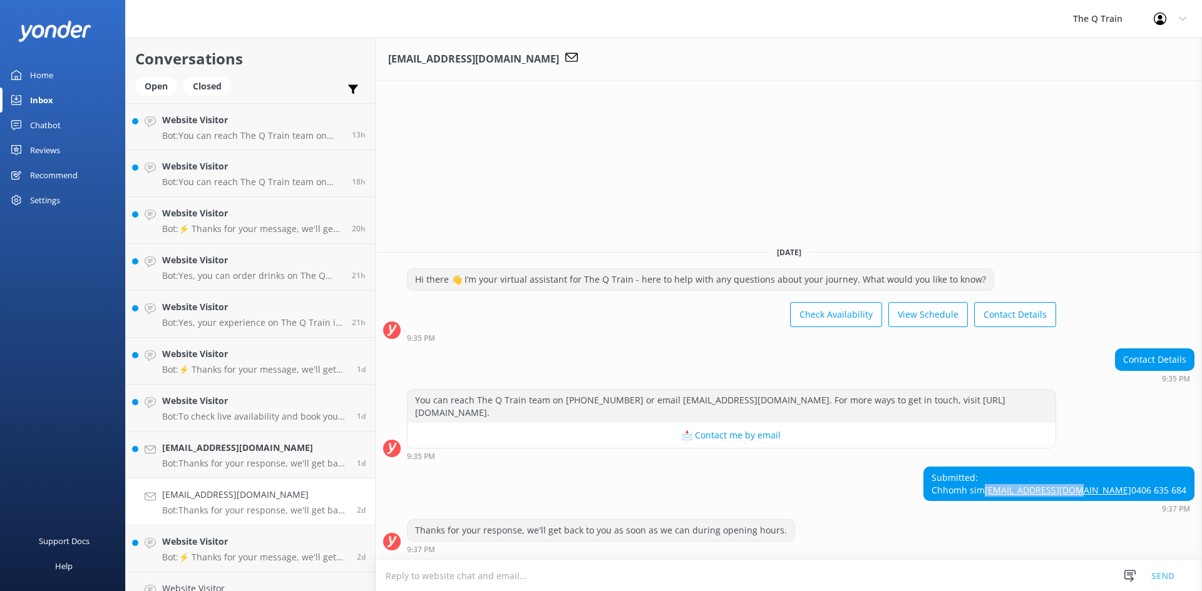
drag, startPoint x: 1187, startPoint y: 477, endPoint x: 1087, endPoint y: 478, distance: 99.5
click at [1087, 478] on div "Submitted: [PERSON_NAME] [PERSON_NAME][EMAIL_ADDRESS][DOMAIN_NAME] 0406 635 684" at bounding box center [1059, 484] width 270 height 33
copy link "[EMAIL_ADDRESS][DOMAIN_NAME]"
click at [792, 91] on div "[EMAIL_ADDRESS][DOMAIN_NAME] [DATE] Hi there 👋 I’m your virtual assistant for T…" at bounding box center [789, 315] width 826 height 554
click at [43, 99] on div "Inbox" at bounding box center [41, 100] width 23 height 25
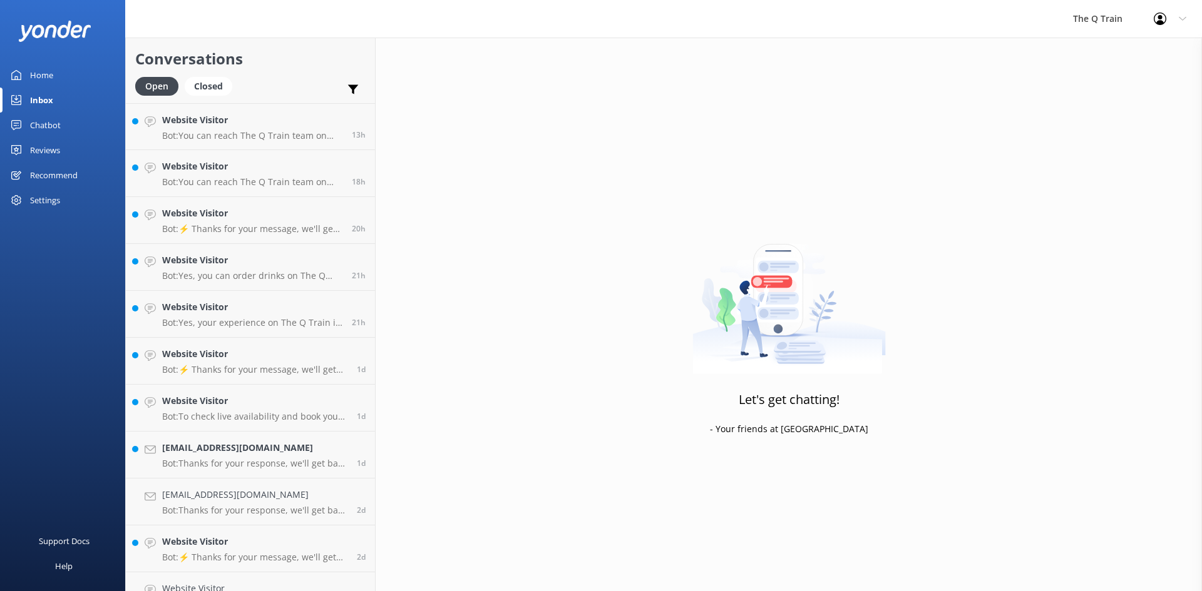
click at [42, 128] on div "Chatbot" at bounding box center [45, 125] width 31 height 25
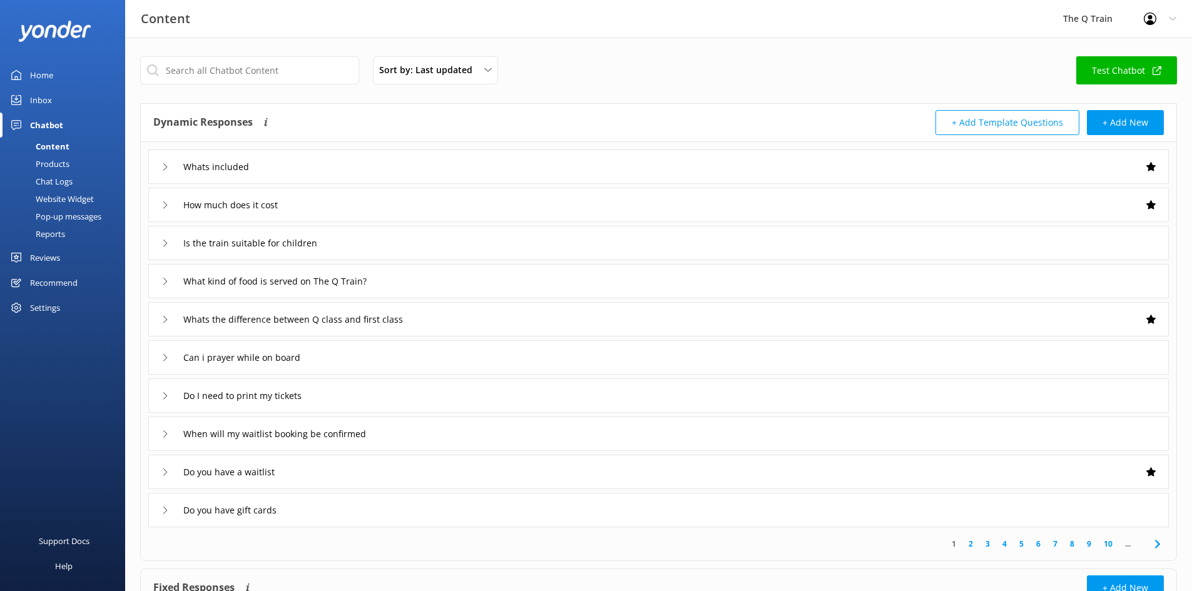
click at [49, 75] on div "Home" at bounding box center [41, 75] width 23 height 25
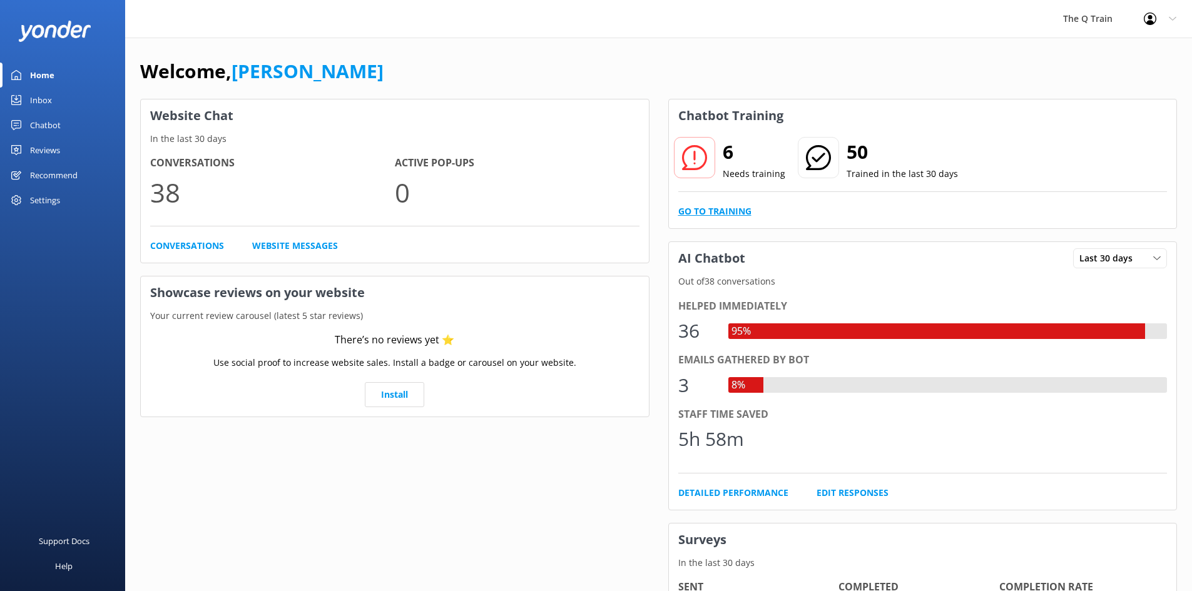
click at [740, 210] on link "Go to Training" at bounding box center [714, 212] width 73 height 14
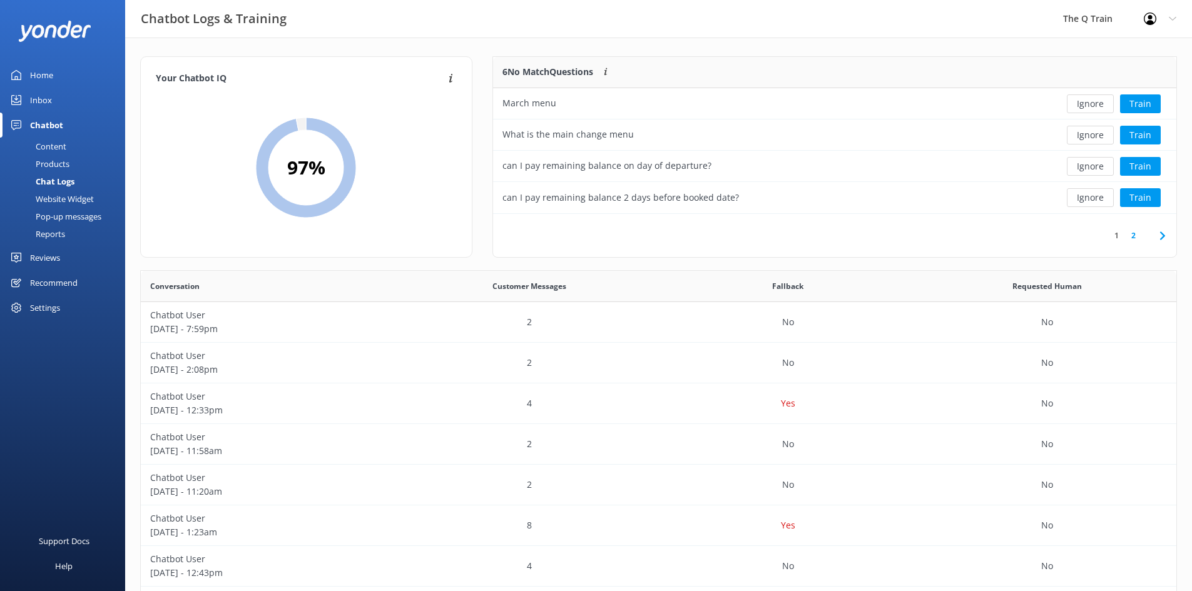
click at [61, 147] on div "Content" at bounding box center [37, 147] width 59 height 18
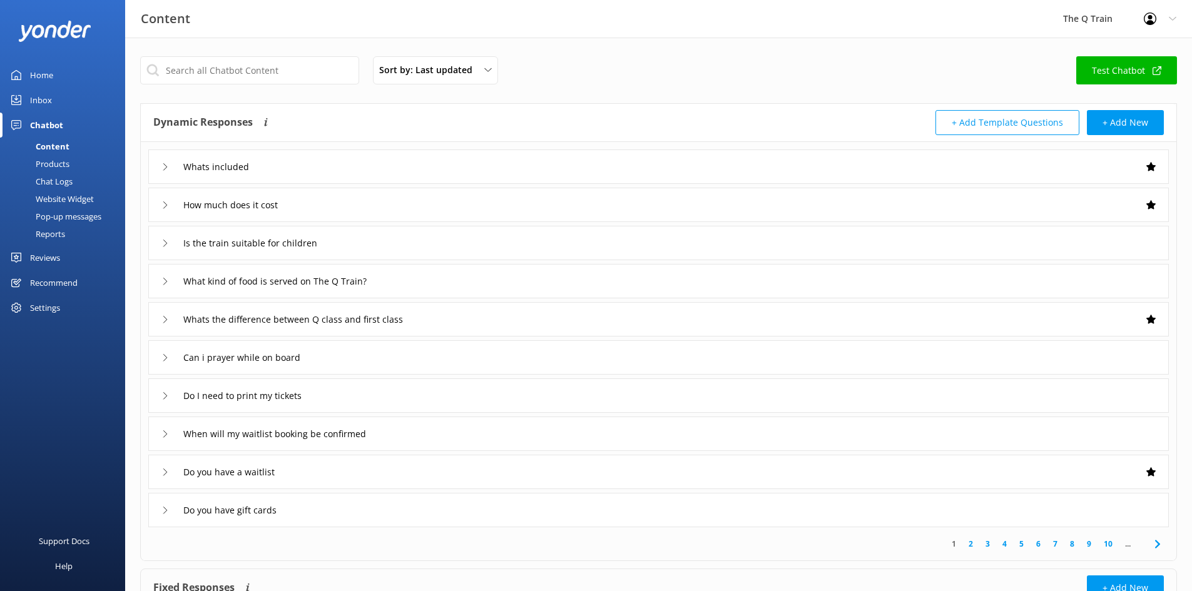
click at [61, 167] on div "Products" at bounding box center [39, 164] width 62 height 18
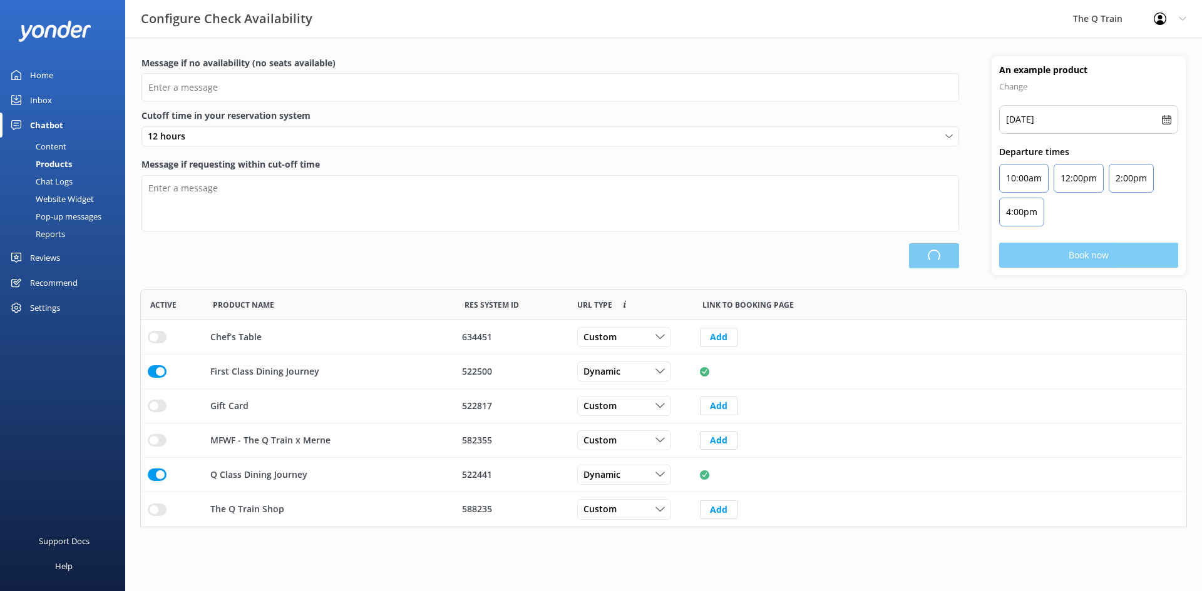
type input "Please choose another date."
type textarea "Please see live availability here: https://fareharbor.com/embeds/book/theqtrain…"
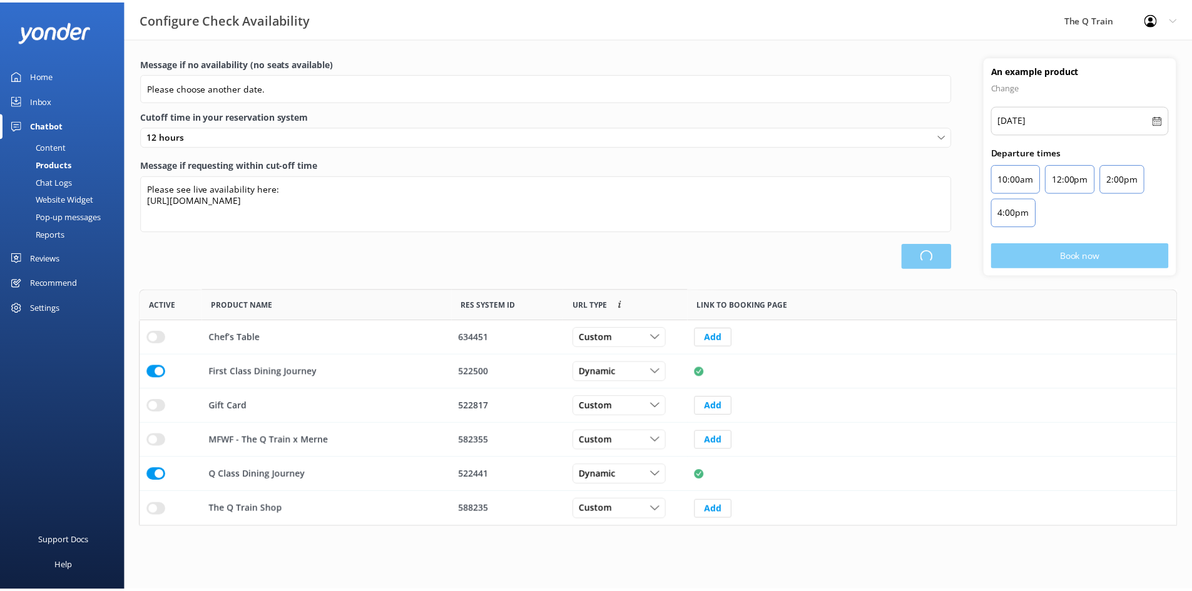
scroll to position [229, 1037]
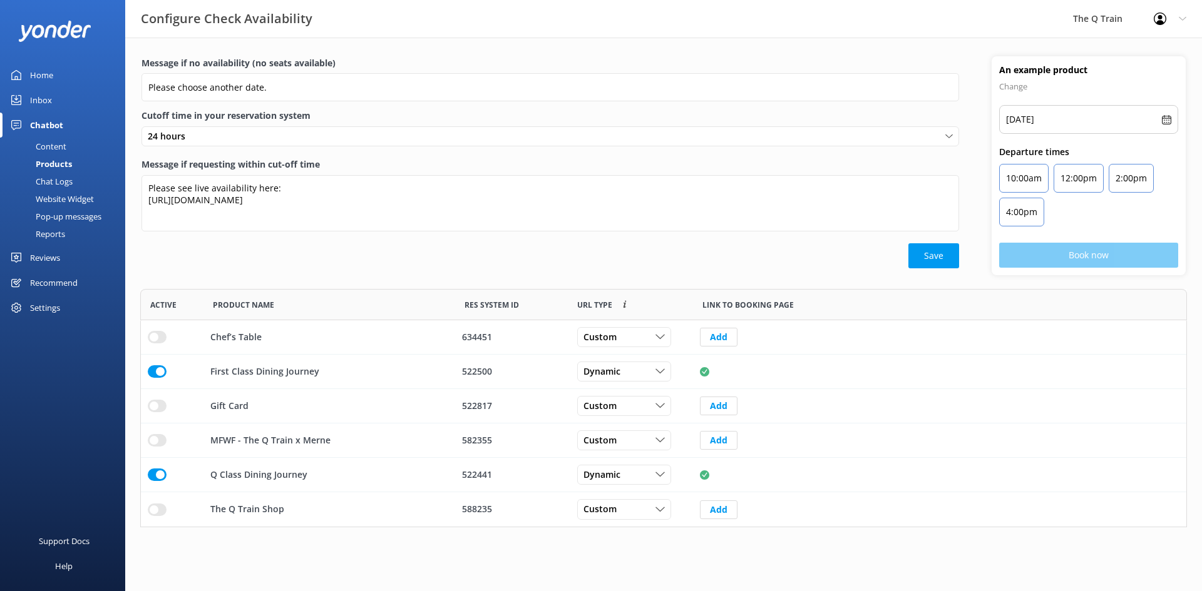
click at [64, 182] on div "Chat Logs" at bounding box center [40, 182] width 65 height 18
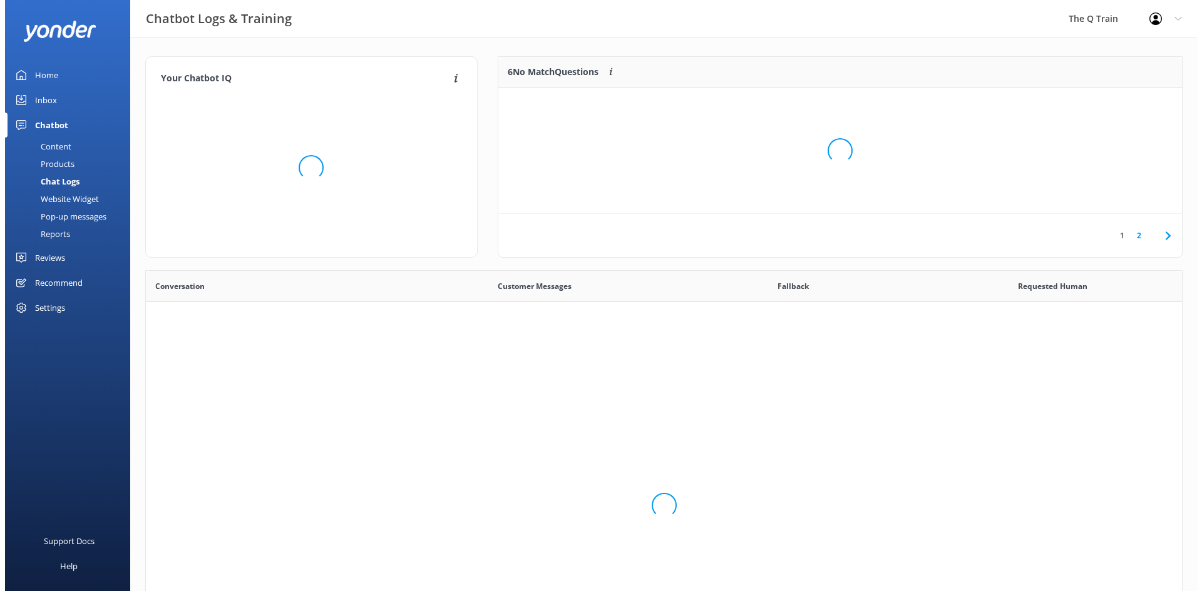
scroll to position [429, 1026]
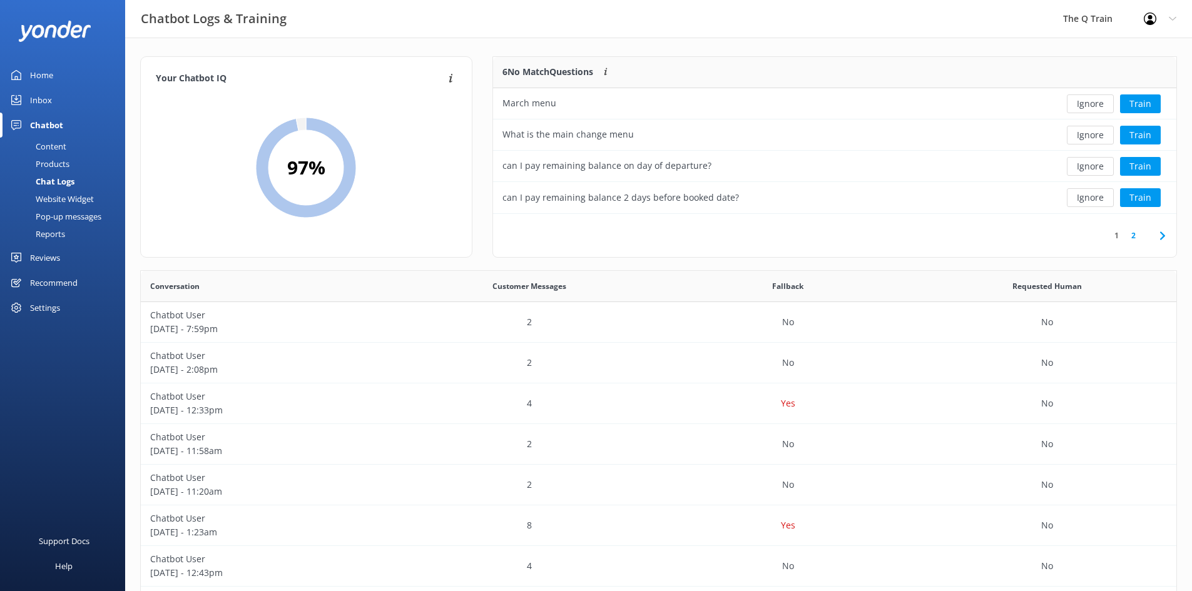
click at [46, 102] on div "Inbox" at bounding box center [41, 100] width 22 height 25
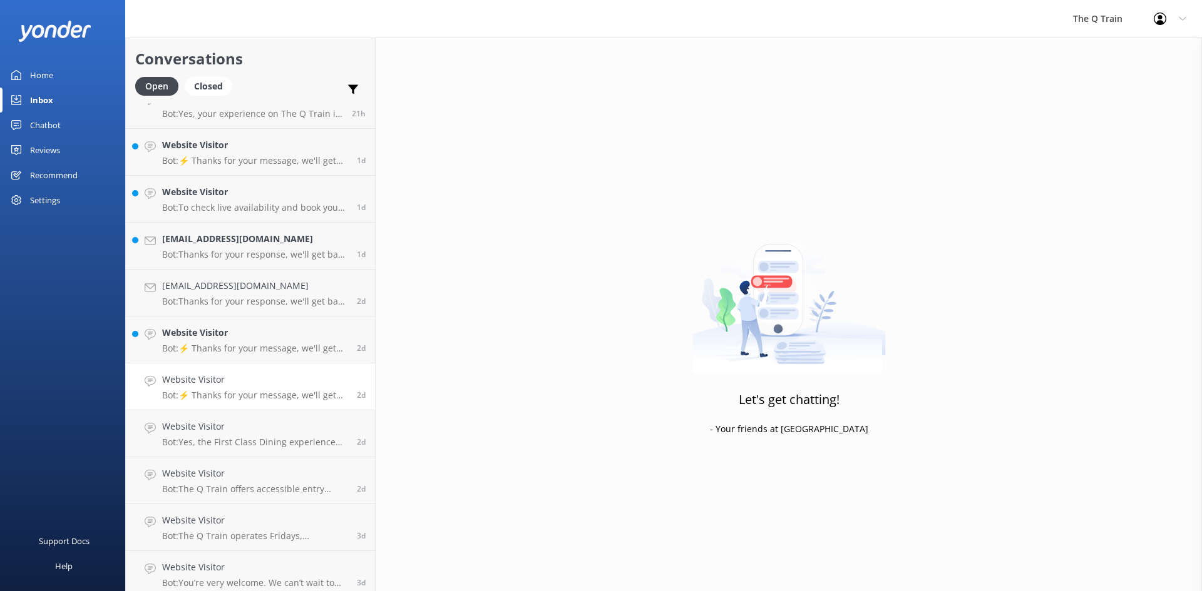
scroll to position [250, 0]
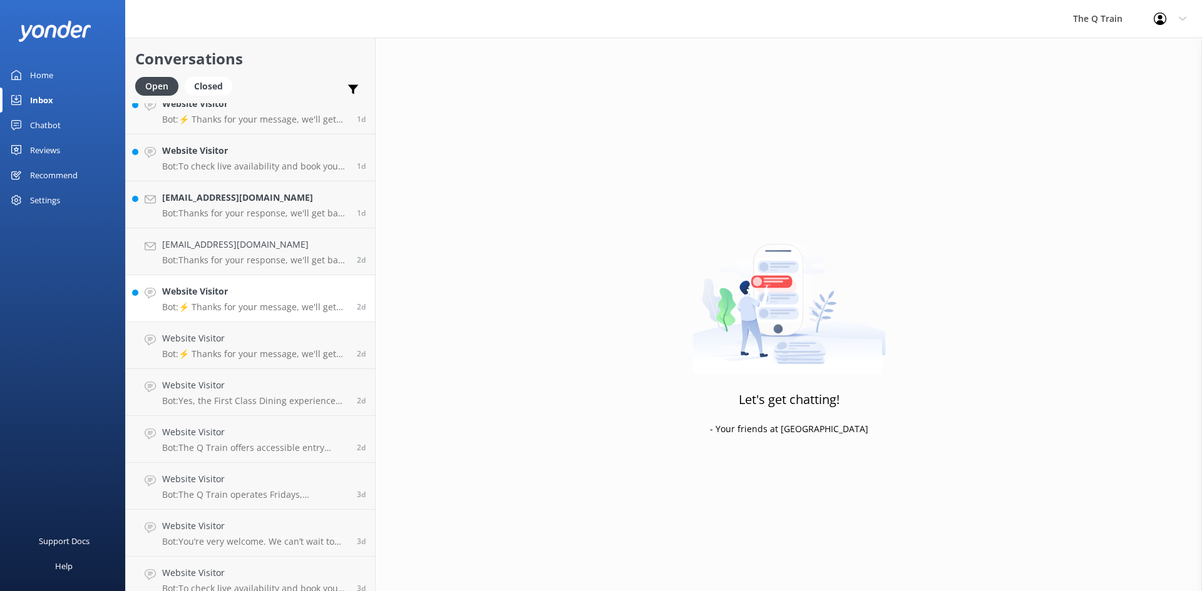
click at [259, 305] on p "Bot: ⚡ Thanks for your message, we'll get back to you as soon as we can. You're…" at bounding box center [254, 307] width 185 height 11
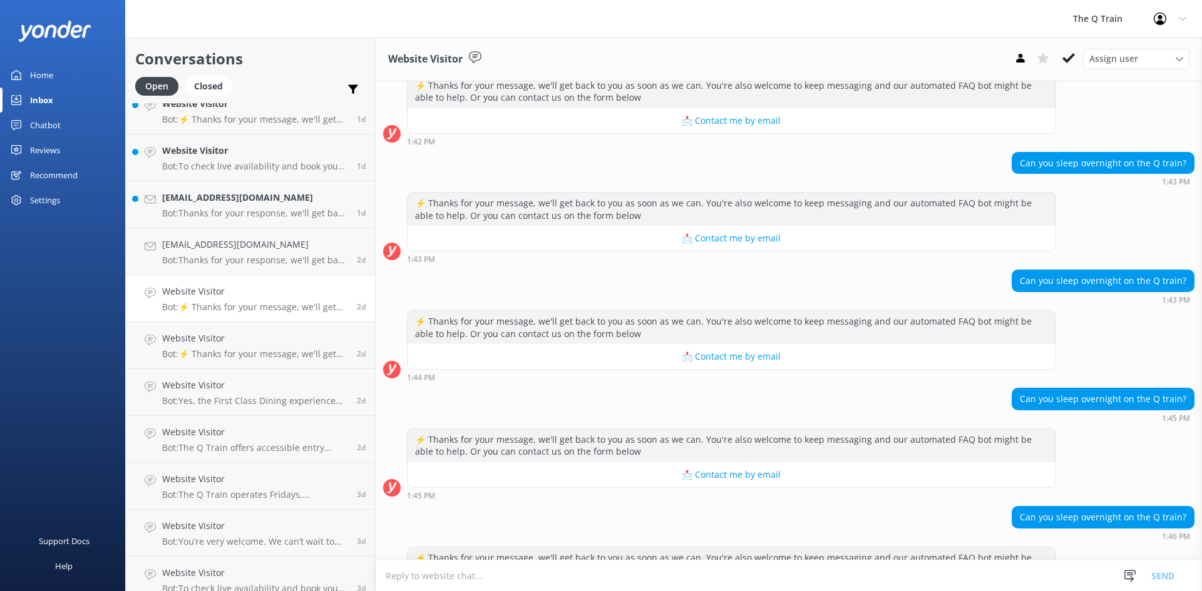
scroll to position [1167, 0]
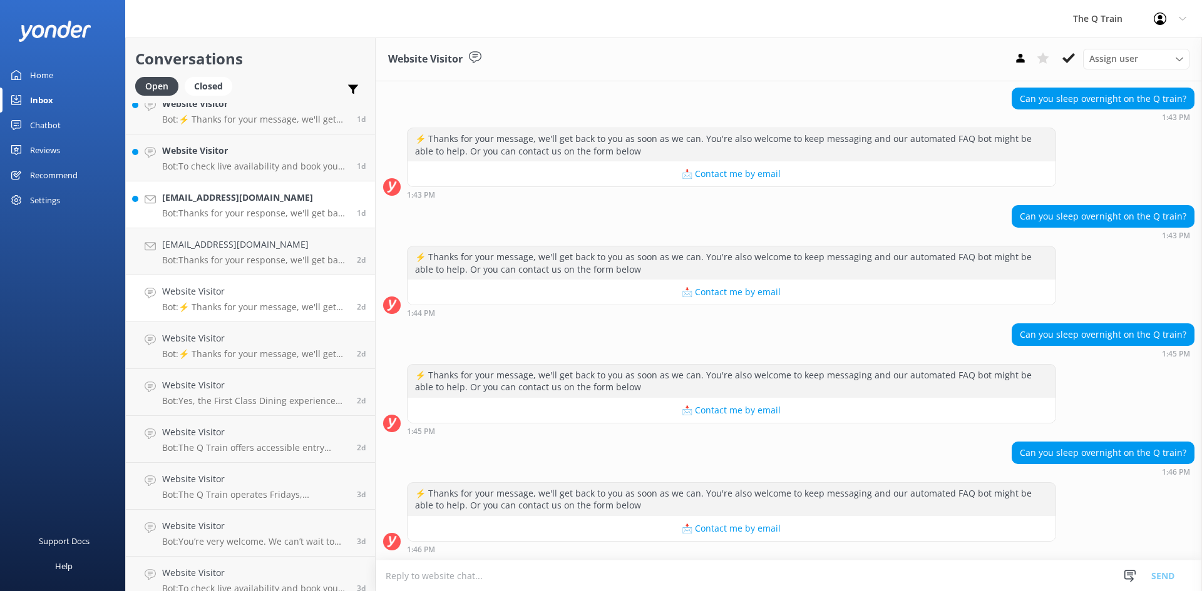
click at [240, 203] on h4 "lesglenfuller@gmail.com" at bounding box center [254, 198] width 185 height 14
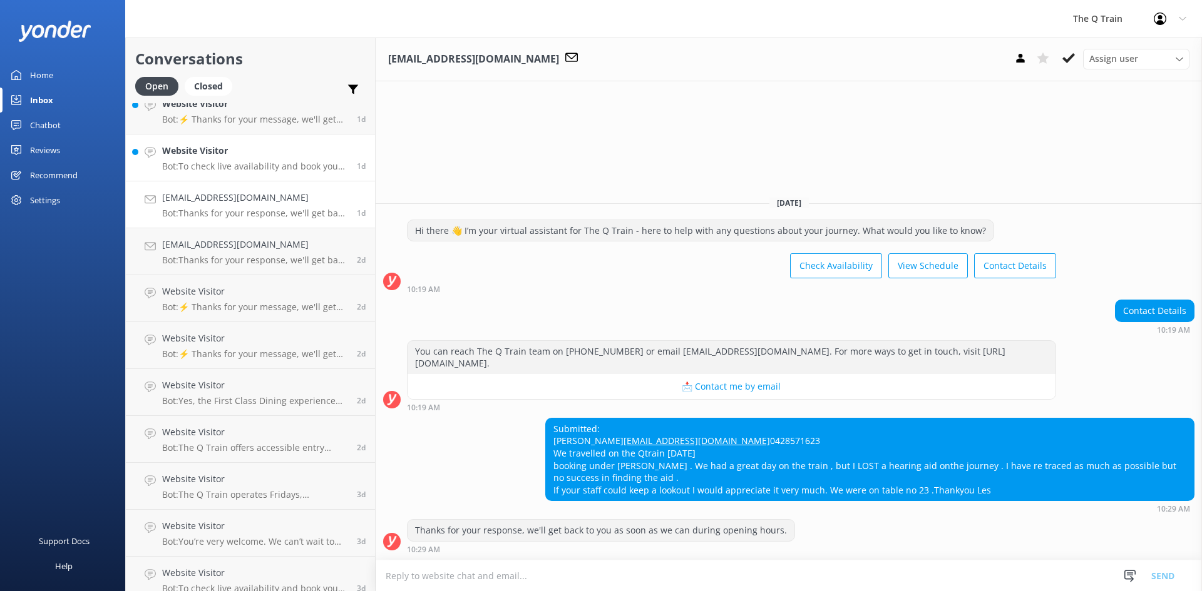
click at [225, 155] on h4 "Website Visitor" at bounding box center [254, 151] width 185 height 14
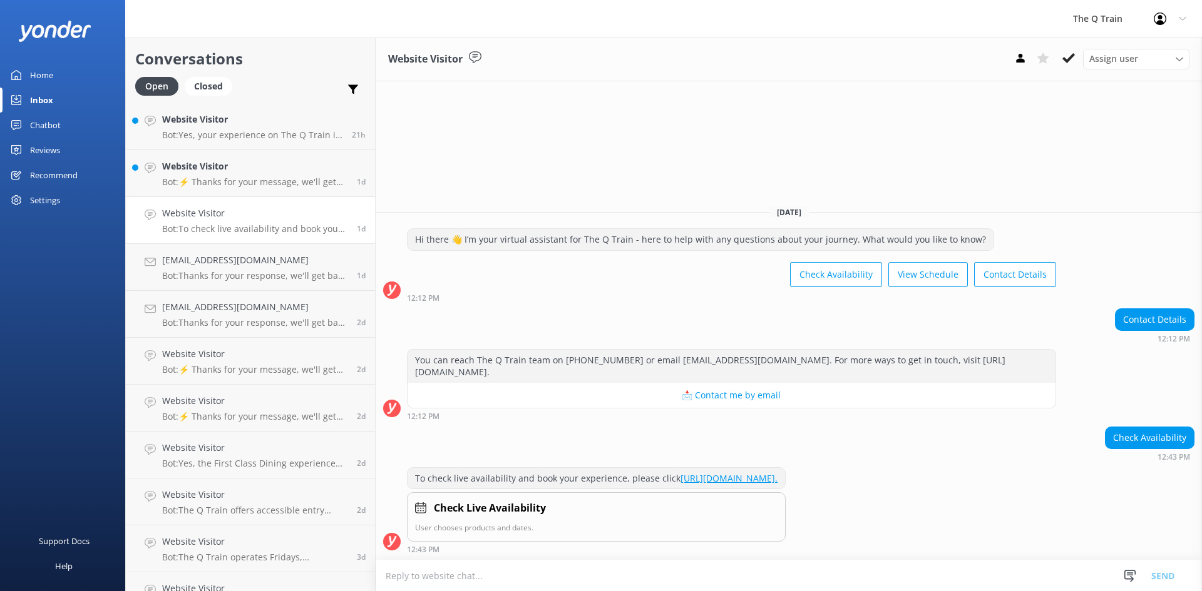
scroll to position [125, 0]
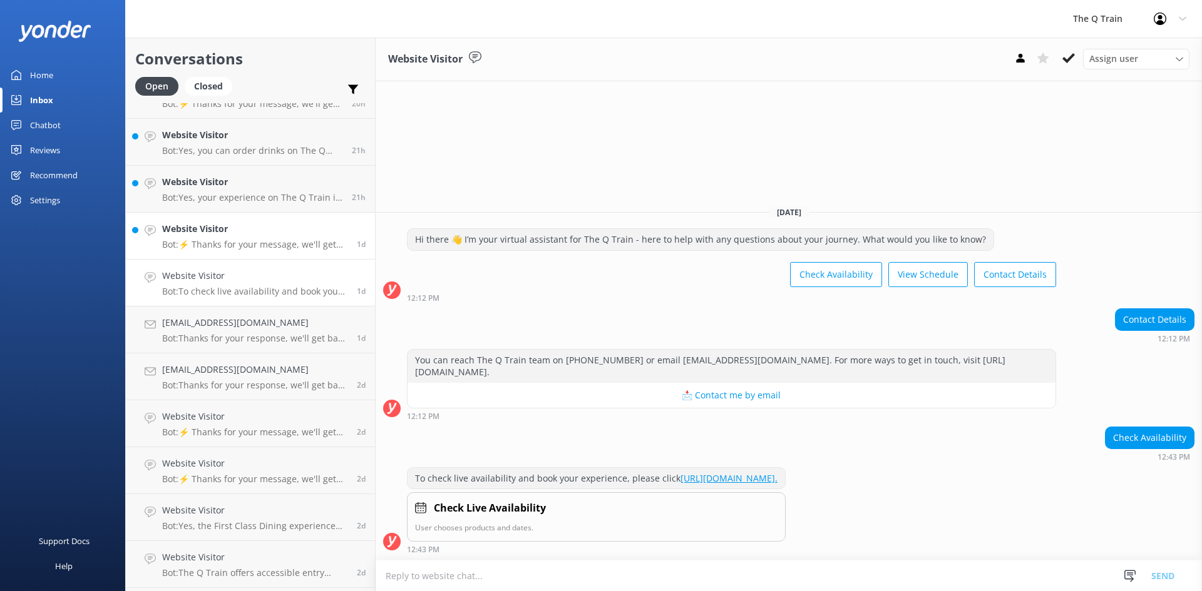
click at [221, 235] on h4 "Website Visitor" at bounding box center [254, 229] width 185 height 14
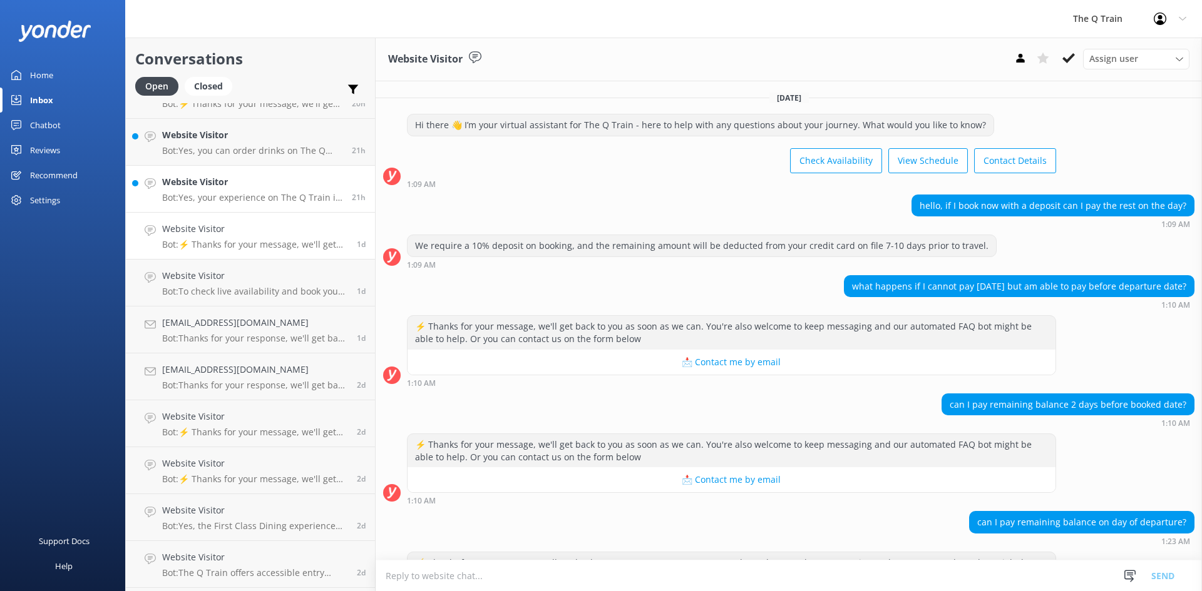
click at [242, 185] on h4 "Website Visitor" at bounding box center [252, 182] width 180 height 14
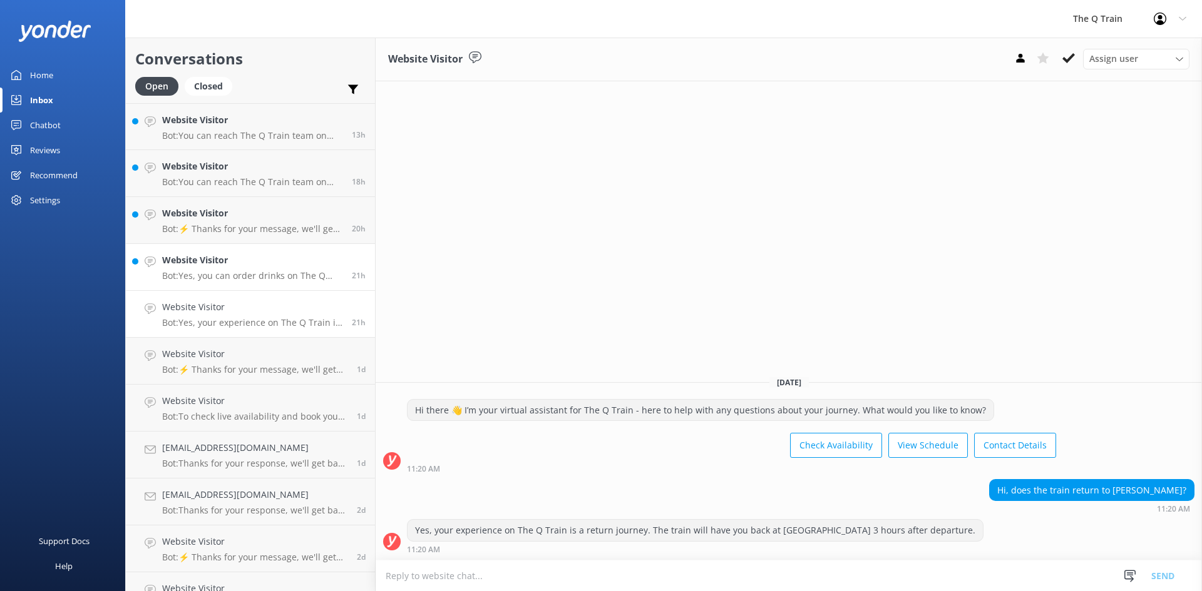
click at [232, 270] on p "Bot: Yes, you can order drinks on The Q Train. Our drinks menu features a curat…" at bounding box center [252, 275] width 180 height 11
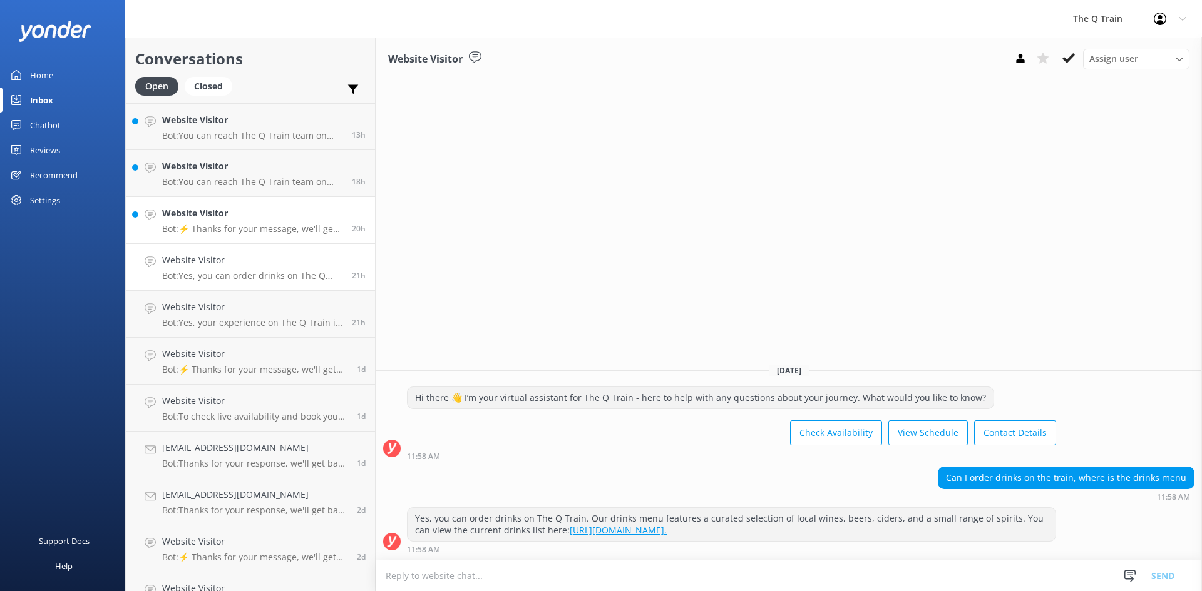
click at [242, 220] on h4 "Website Visitor" at bounding box center [252, 214] width 180 height 14
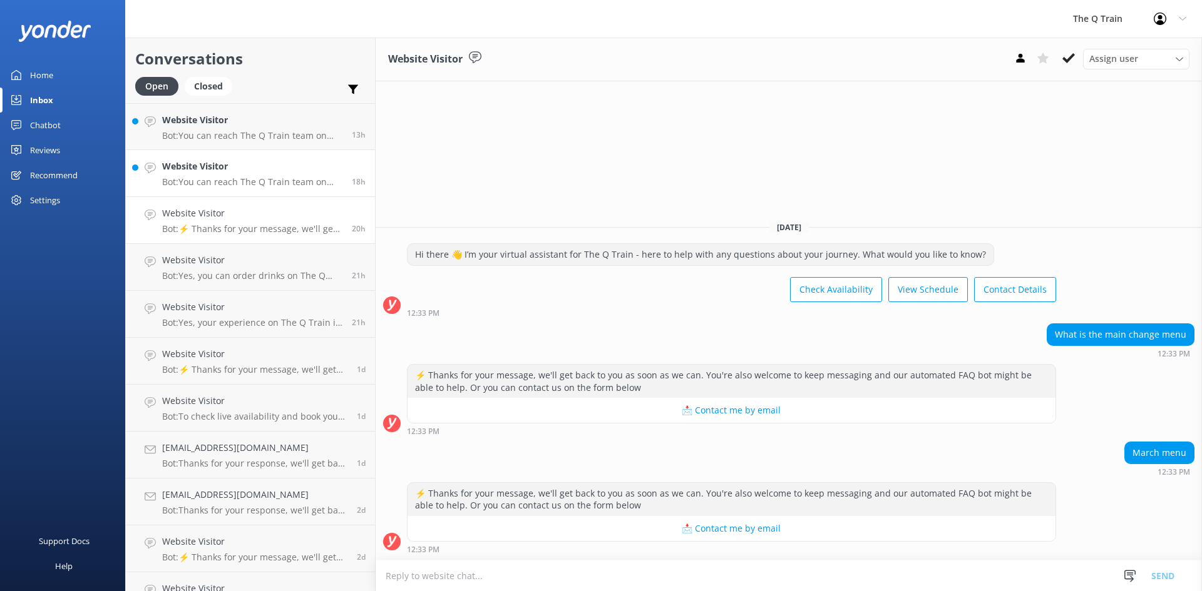
click at [241, 176] on div "Website Visitor Bot: You can reach The Q Train team on (03) 4238 3930 or email …" at bounding box center [252, 174] width 180 height 28
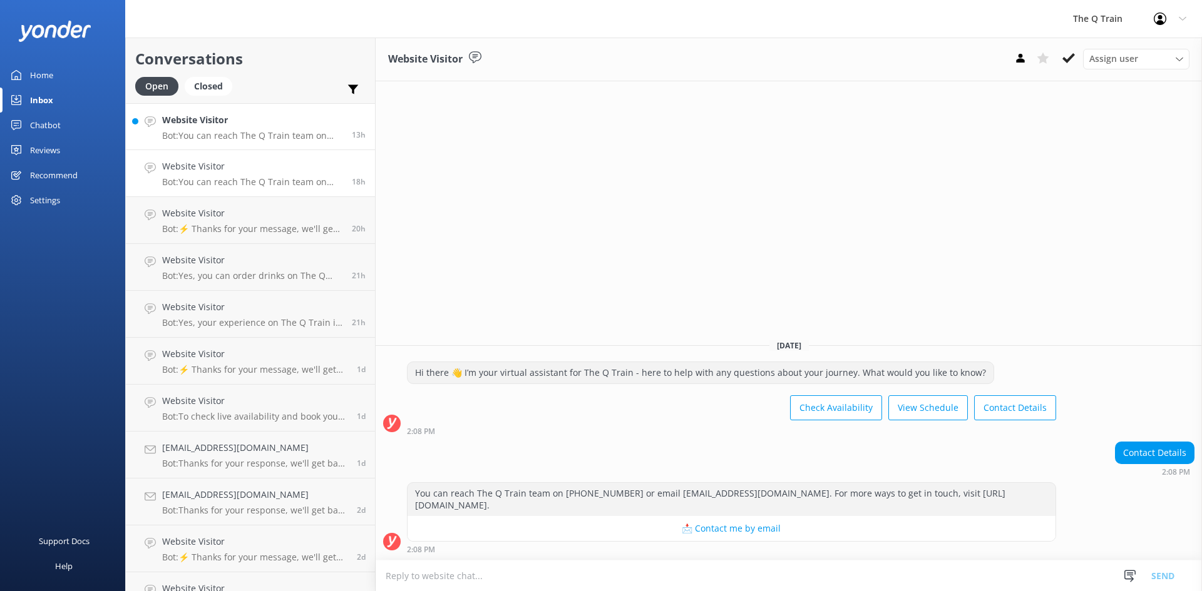
click at [242, 122] on h4 "Website Visitor" at bounding box center [252, 120] width 180 height 14
click at [48, 101] on div "Inbox" at bounding box center [41, 100] width 23 height 25
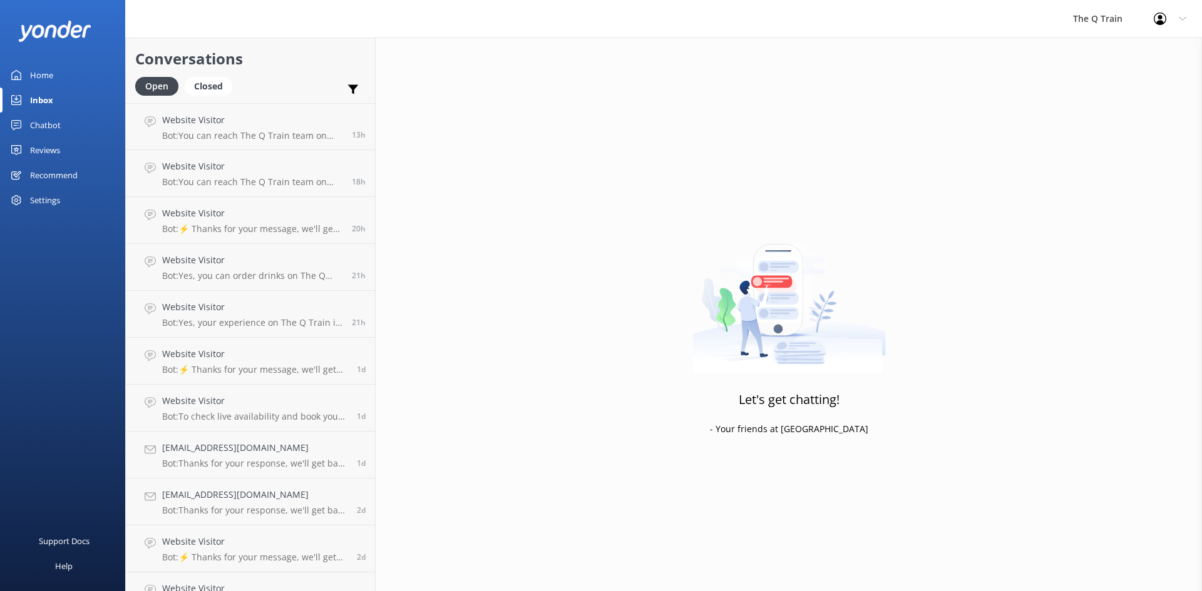
click at [46, 79] on div "Home" at bounding box center [41, 75] width 23 height 25
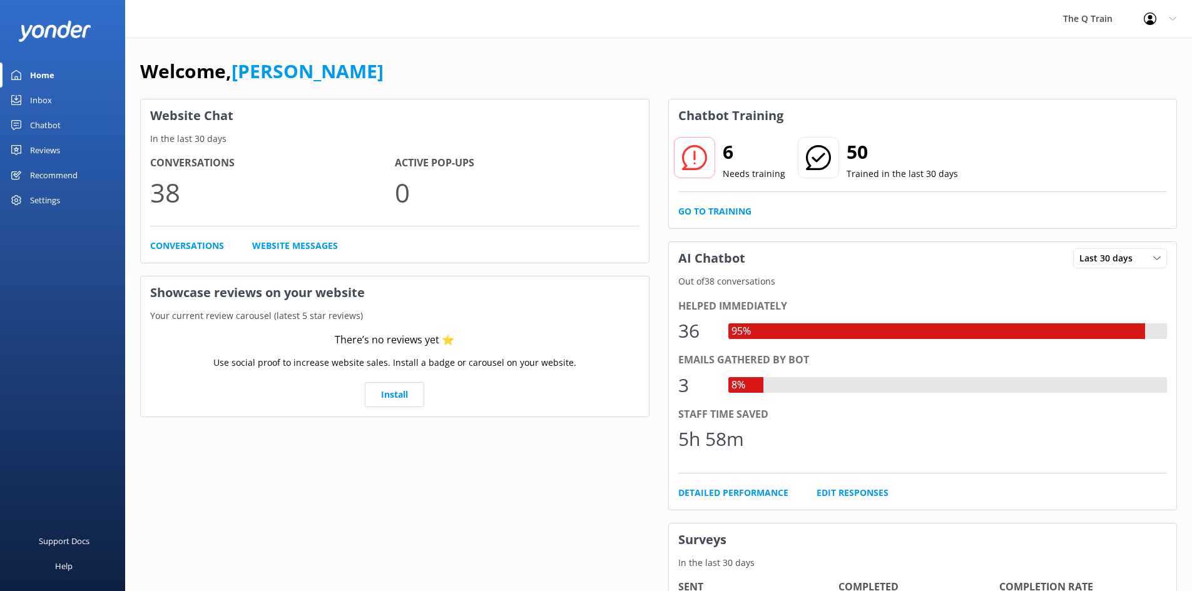
click at [526, 44] on div "Welcome, Kelly Website Chat In the last 30 days Conversations 38 Active Pop-ups…" at bounding box center [658, 431] width 1067 height 786
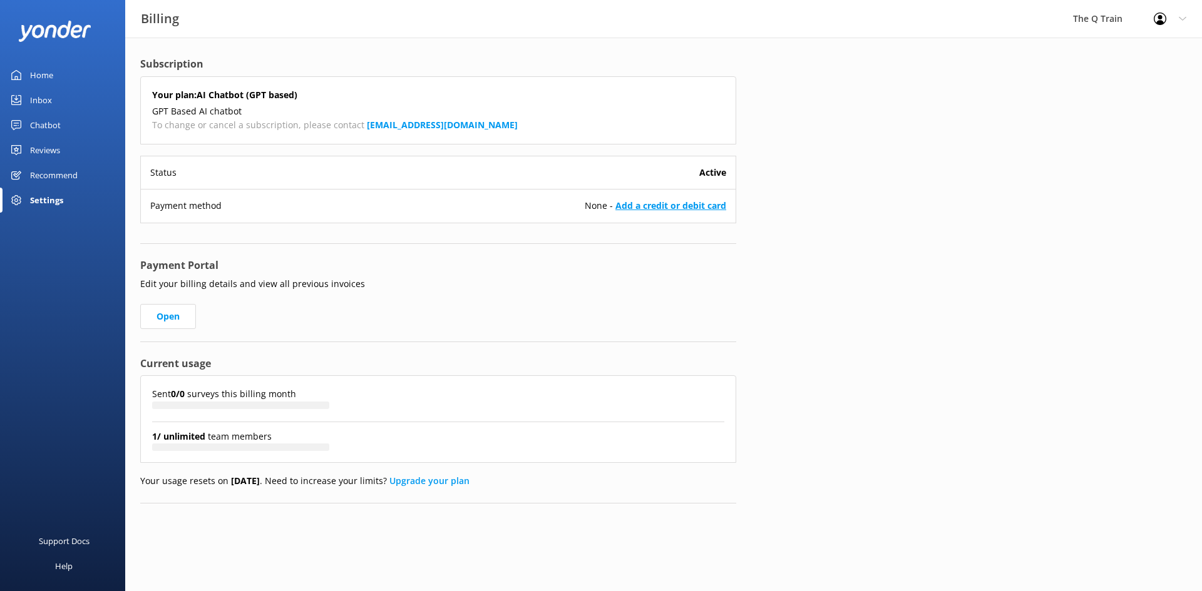
click at [694, 205] on link "Add a credit or debit card" at bounding box center [670, 206] width 111 height 12
